Goal: Information Seeking & Learning: Find specific fact

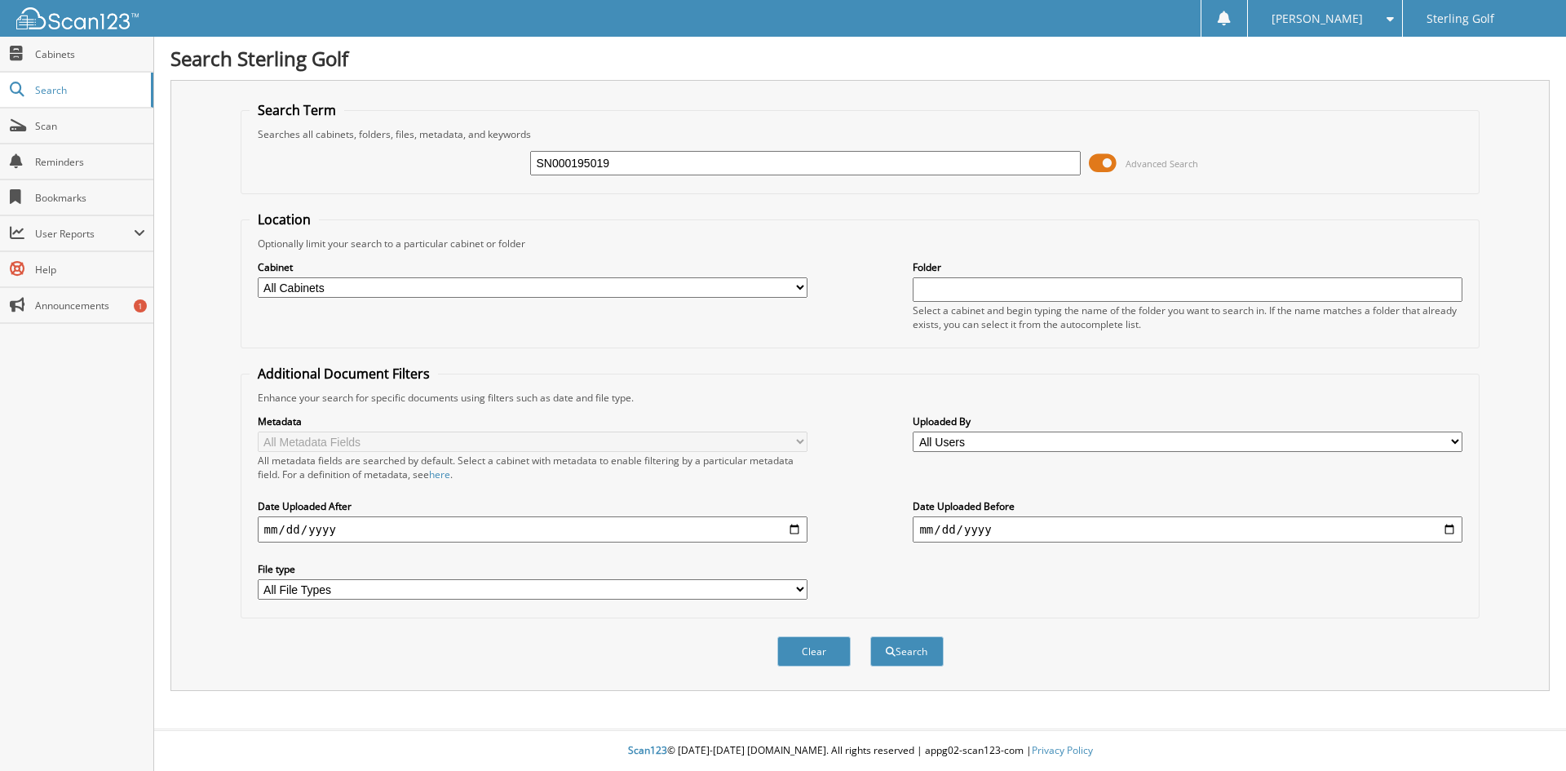
type input "SN000195019"
click at [870, 636] on button "Search" at bounding box center [906, 651] width 73 height 30
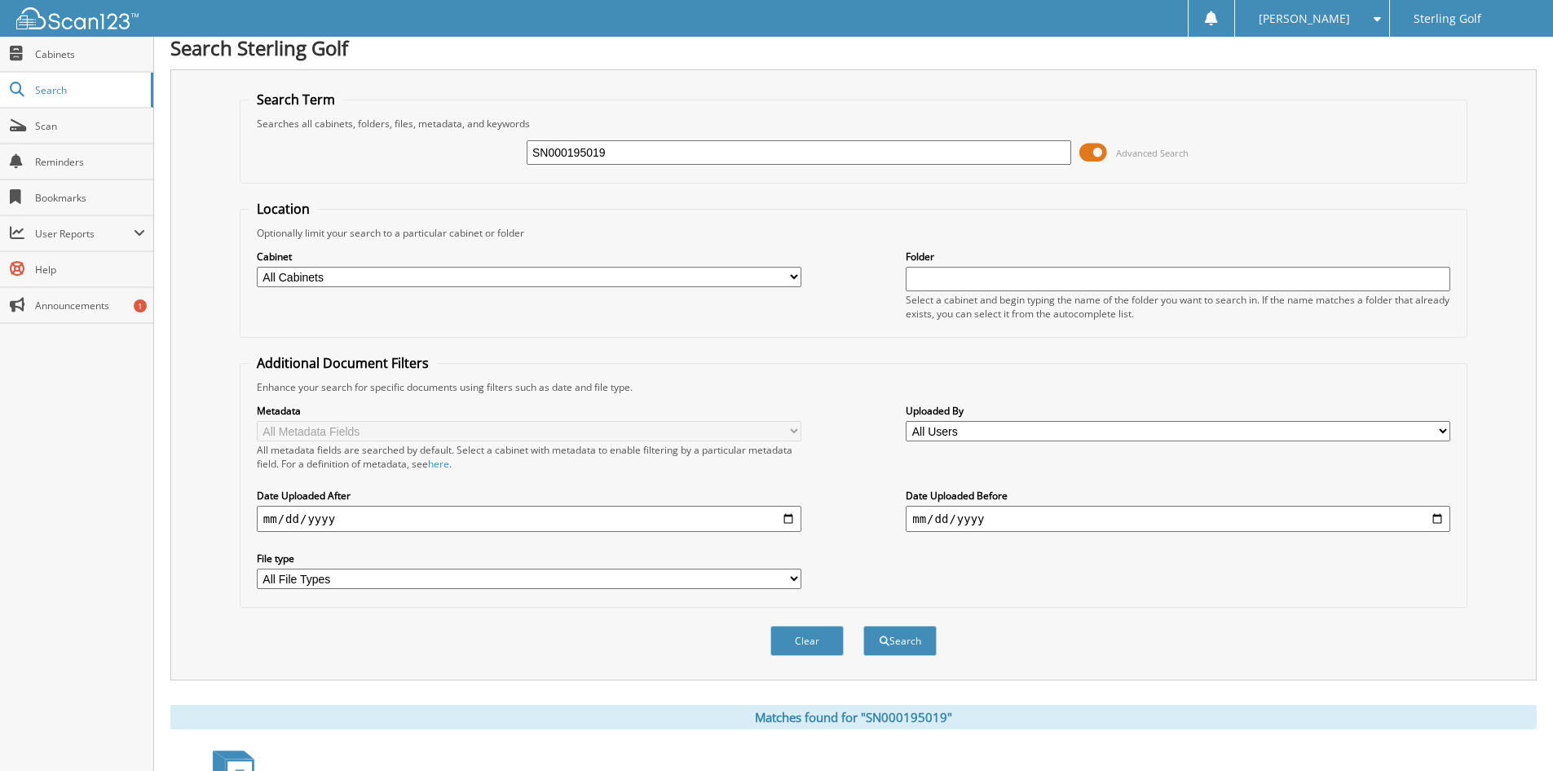
scroll to position [205, 0]
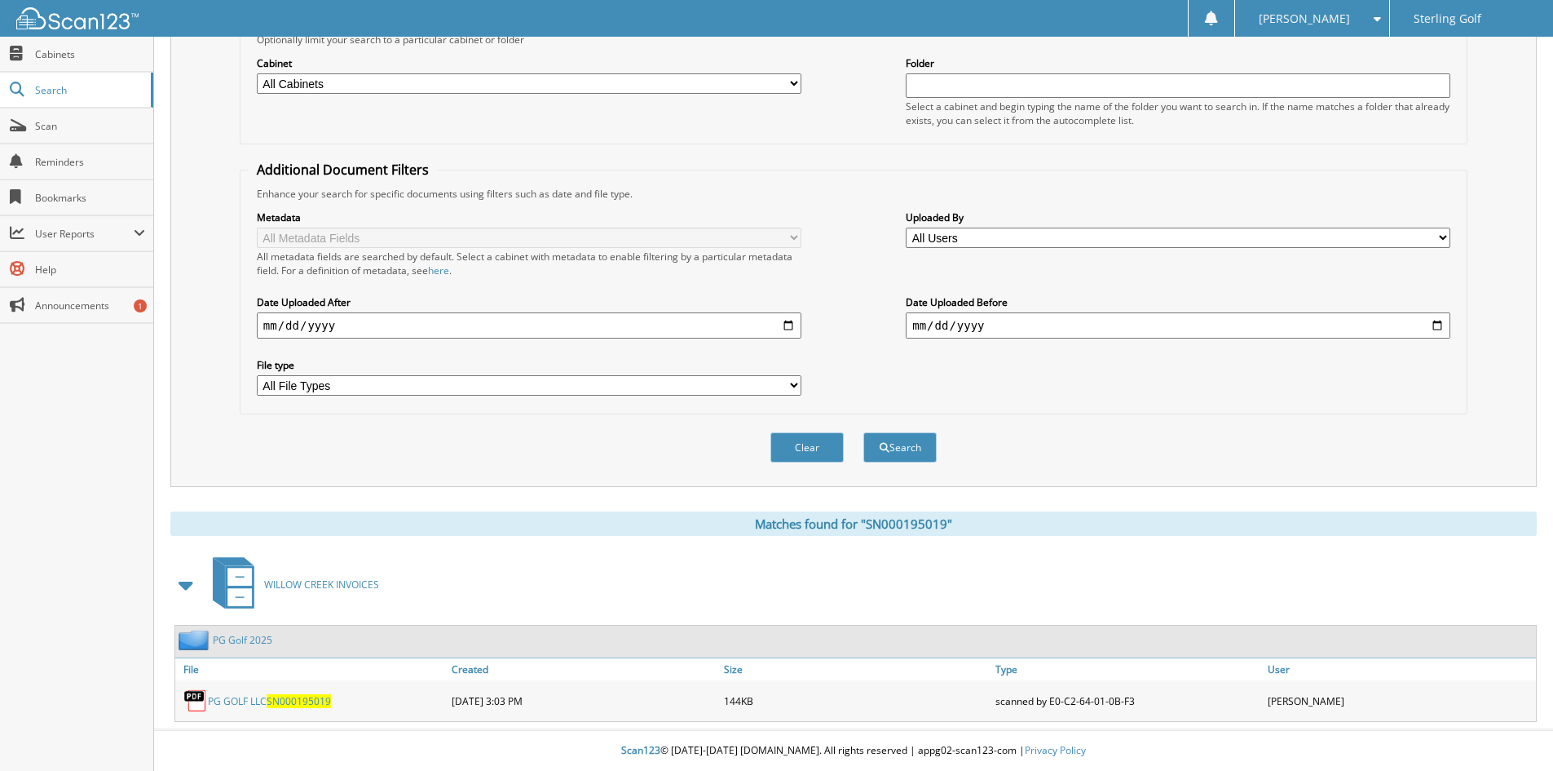
click at [263, 641] on link "PG Golf 2025" at bounding box center [243, 640] width 60 height 14
